Goal: Information Seeking & Learning: Understand process/instructions

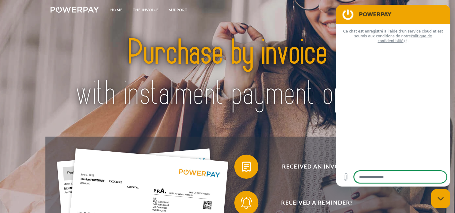
type textarea "*"
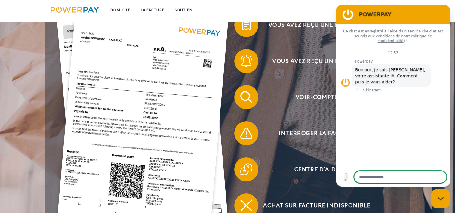
scroll to position [150, 0]
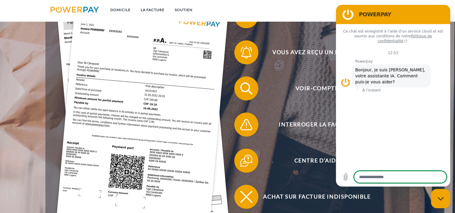
click at [409, 207] on div "Vous avez reçu une facture ? Vous avez reçu un rappel ? Voir-Compte" at bounding box center [226, 106] width 363 height 240
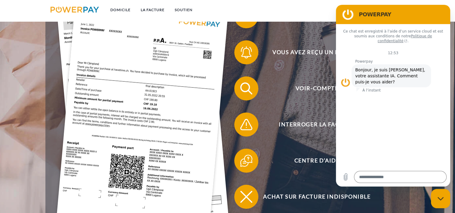
click at [443, 8] on section "POWERPAY" at bounding box center [393, 14] width 114 height 19
click at [328, 65] on div "Vous avez reçu une facture ? Vous avez reçu un rappel ? Voir-Compte" at bounding box center [226, 106] width 339 height 216
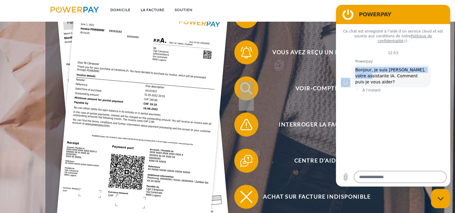
drag, startPoint x: 664, startPoint y: 70, endPoint x: 351, endPoint y: 76, distance: 312.8
click at [351, 76] on div "Powerpay Powerpay dit : Bonjour, je suis [PERSON_NAME], votre assistante IA. Co…" at bounding box center [394, 76] width 109 height 34
drag, startPoint x: 351, startPoint y: 76, endPoint x: 344, endPoint y: 72, distance: 8.3
click at [344, 78] on figure at bounding box center [345, 83] width 10 height 10
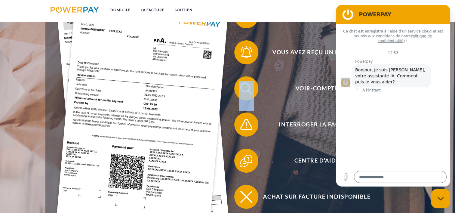
drag, startPoint x: 8, startPoint y: 67, endPoint x: 323, endPoint y: 67, distance: 315.1
click at [323, 67] on div "Vous avez reçu un rappel ?" at bounding box center [312, 52] width 170 height 36
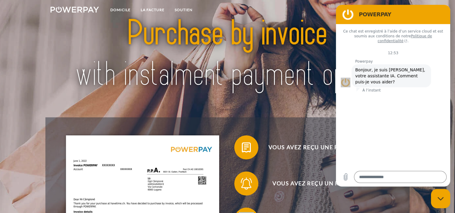
scroll to position [0, 0]
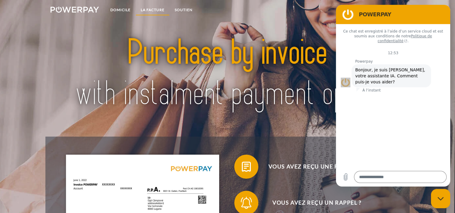
click at [157, 9] on link "LA FACTURE" at bounding box center [152, 10] width 34 height 11
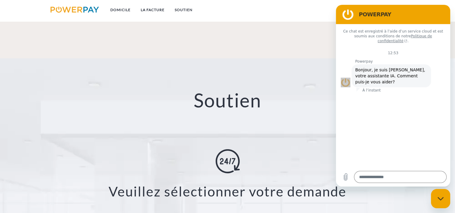
scroll to position [1049, 0]
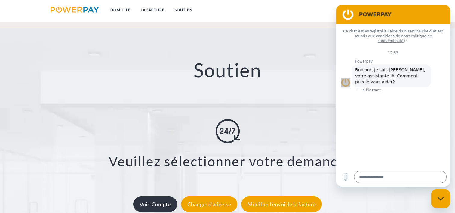
click at [144, 196] on div "Voir-Compte" at bounding box center [155, 204] width 44 height 16
